Goal: Navigation & Orientation: Find specific page/section

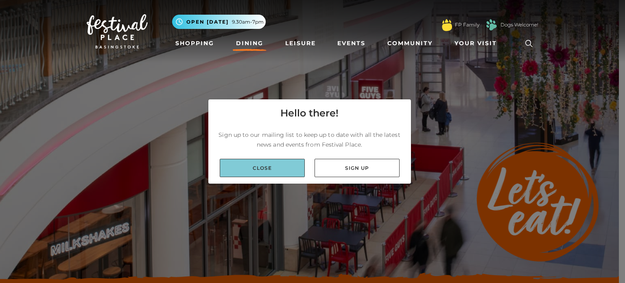
click at [258, 166] on link "Close" at bounding box center [262, 168] width 85 height 18
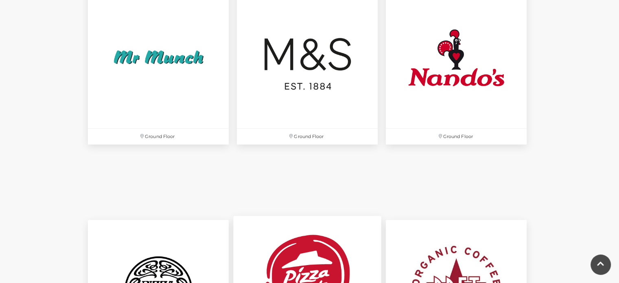
scroll to position [2849, 0]
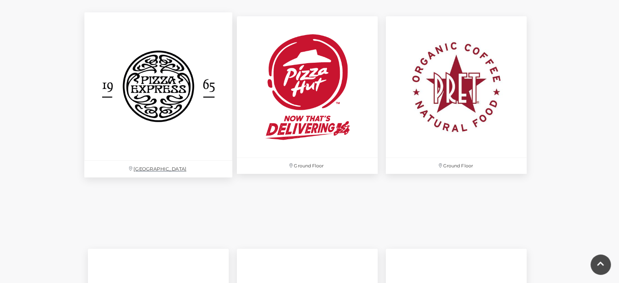
click at [166, 94] on img at bounding box center [158, 87] width 148 height 148
